Goal: Information Seeking & Learning: Learn about a topic

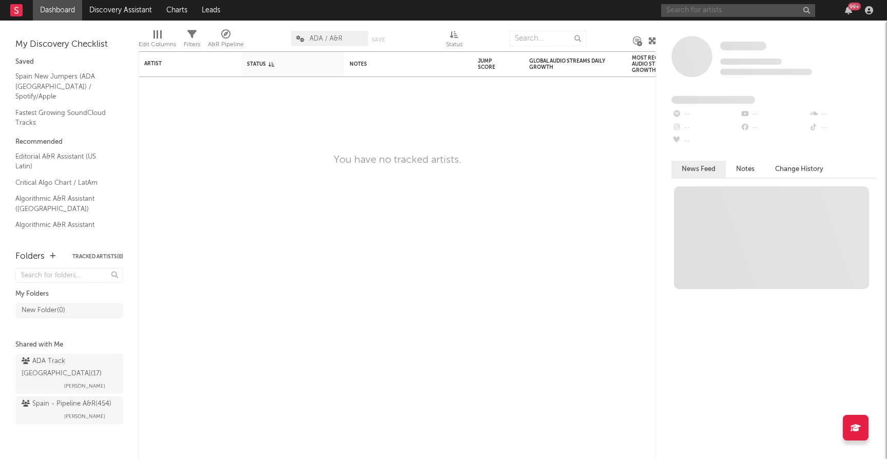
drag, startPoint x: 0, startPoint y: 0, endPoint x: 722, endPoint y: 10, distance: 721.7
click at [722, 10] on input "text" at bounding box center [738, 10] width 154 height 13
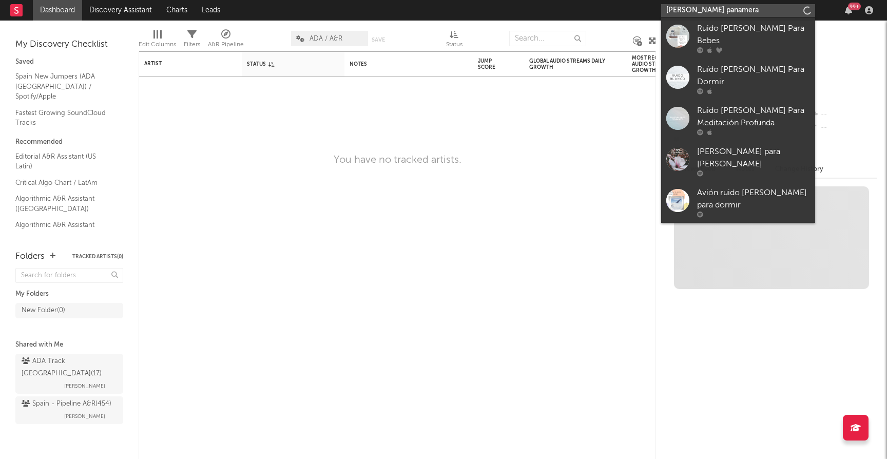
type input "[PERSON_NAME] panamera"
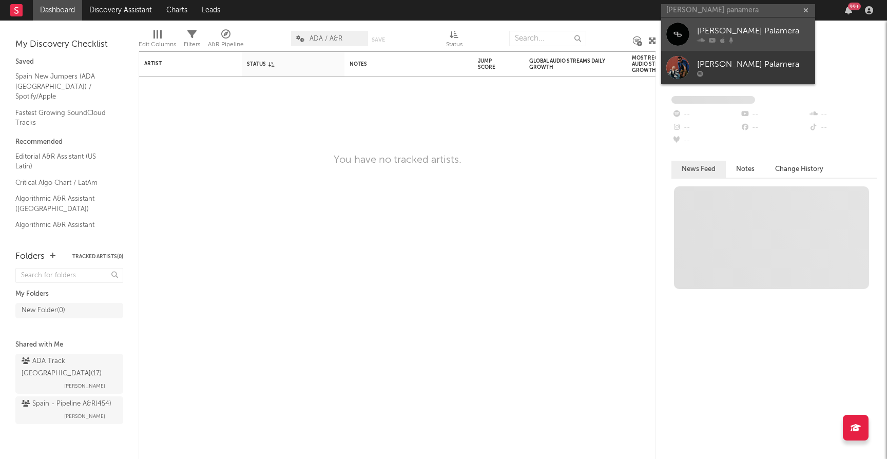
click at [726, 28] on div "[PERSON_NAME] Palamera" at bounding box center [753, 31] width 113 height 12
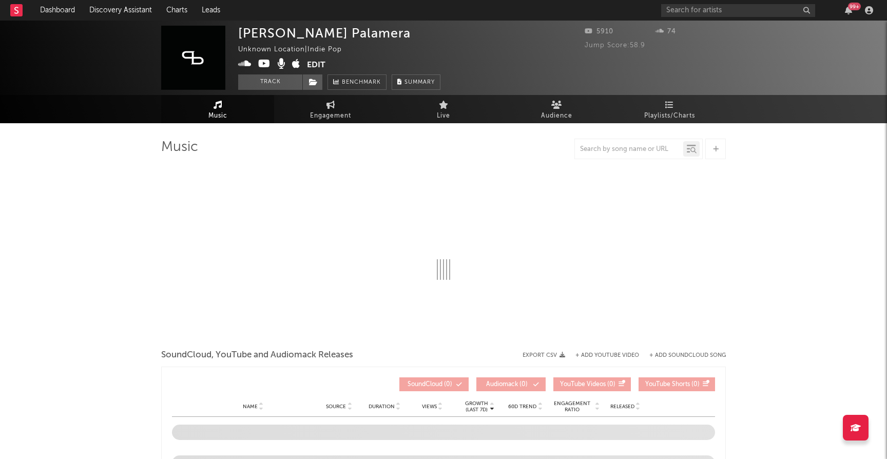
select select "1w"
